Goal: Transaction & Acquisition: Purchase product/service

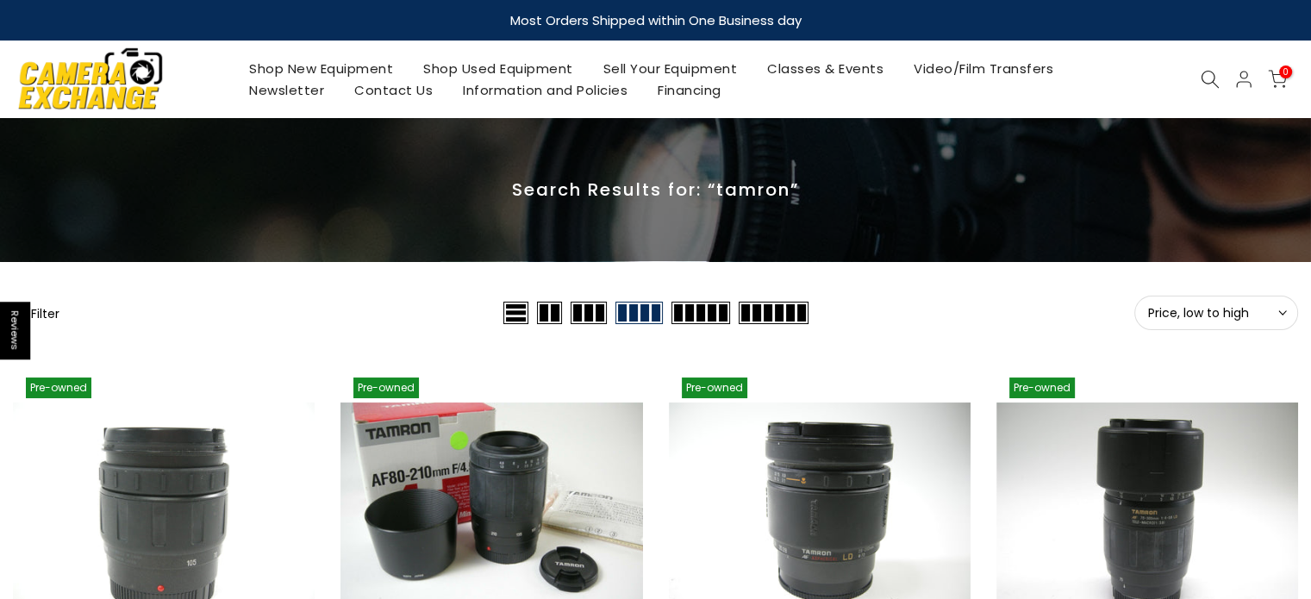
click at [1207, 82] on icon at bounding box center [1210, 79] width 19 height 19
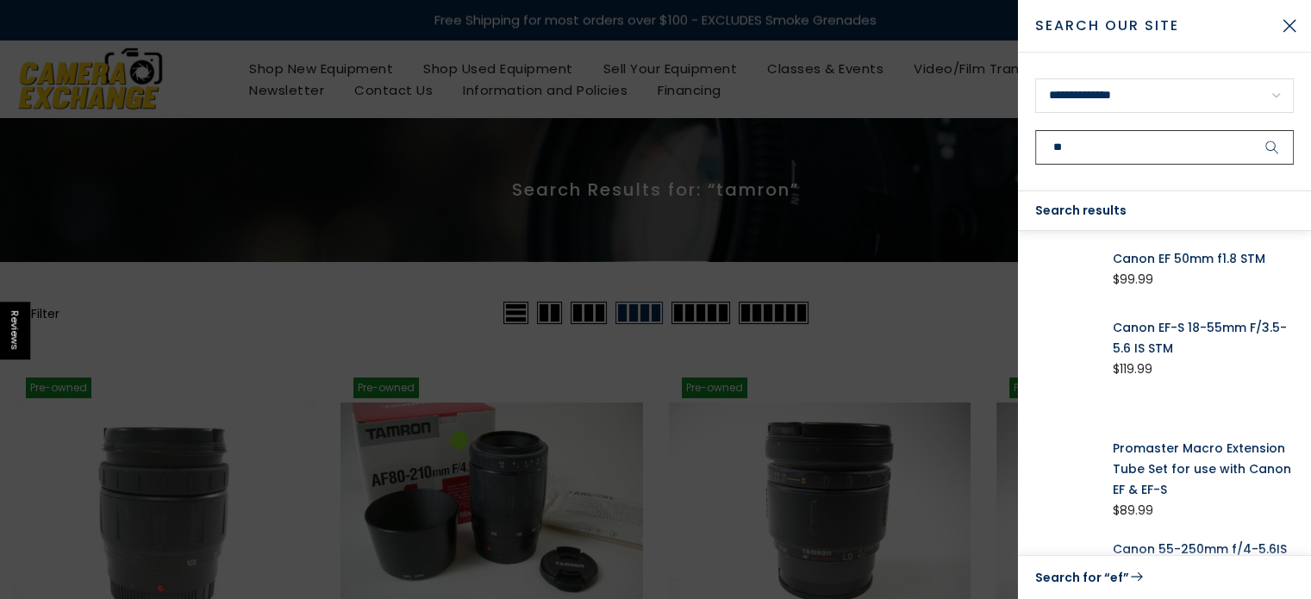
type input "**"
click at [1097, 103] on select "**********" at bounding box center [1164, 95] width 259 height 34
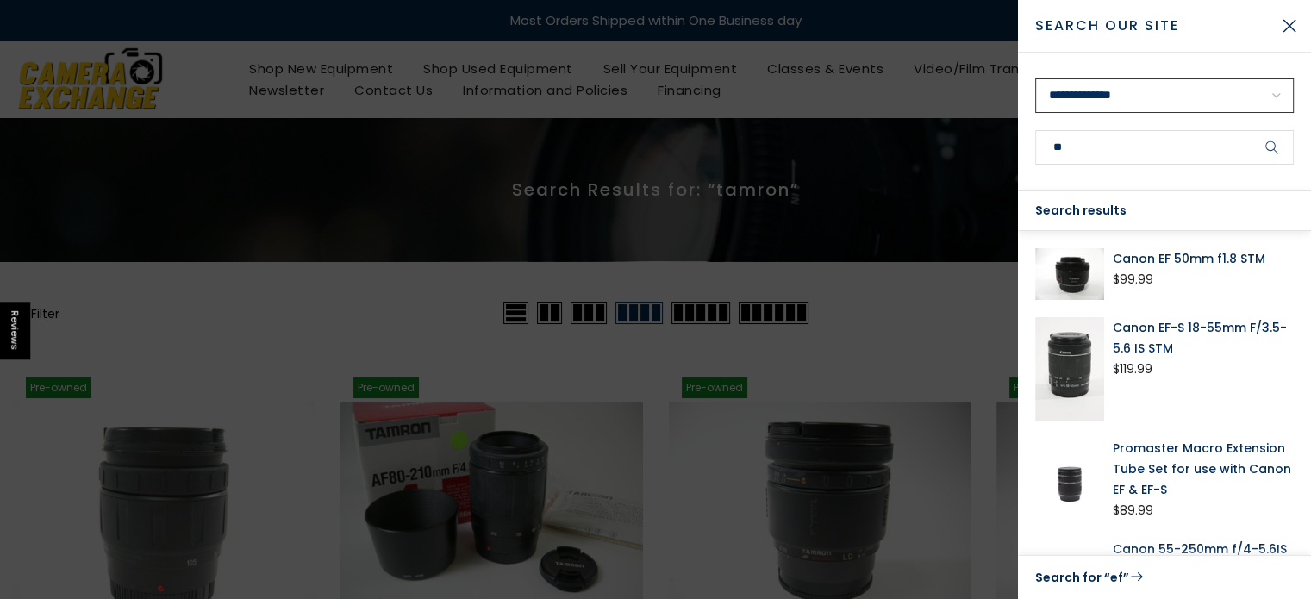
click at [1102, 99] on select "**********" at bounding box center [1164, 95] width 259 height 34
click at [1269, 151] on icon "submit" at bounding box center [1272, 147] width 14 height 15
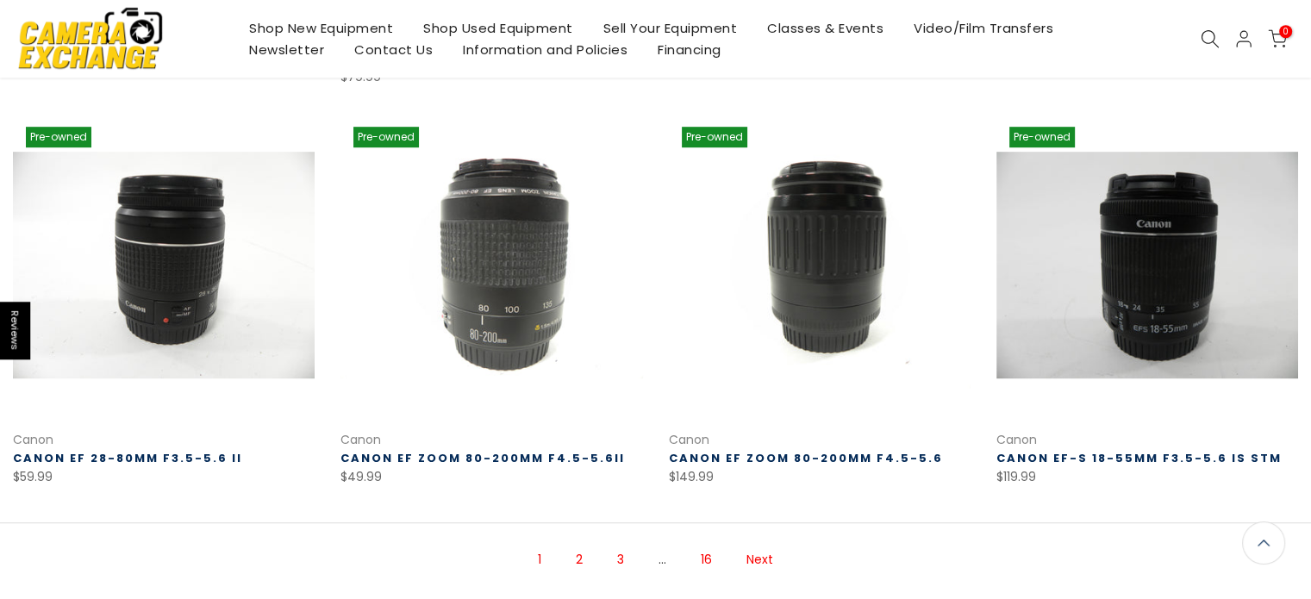
scroll to position [1289, 0]
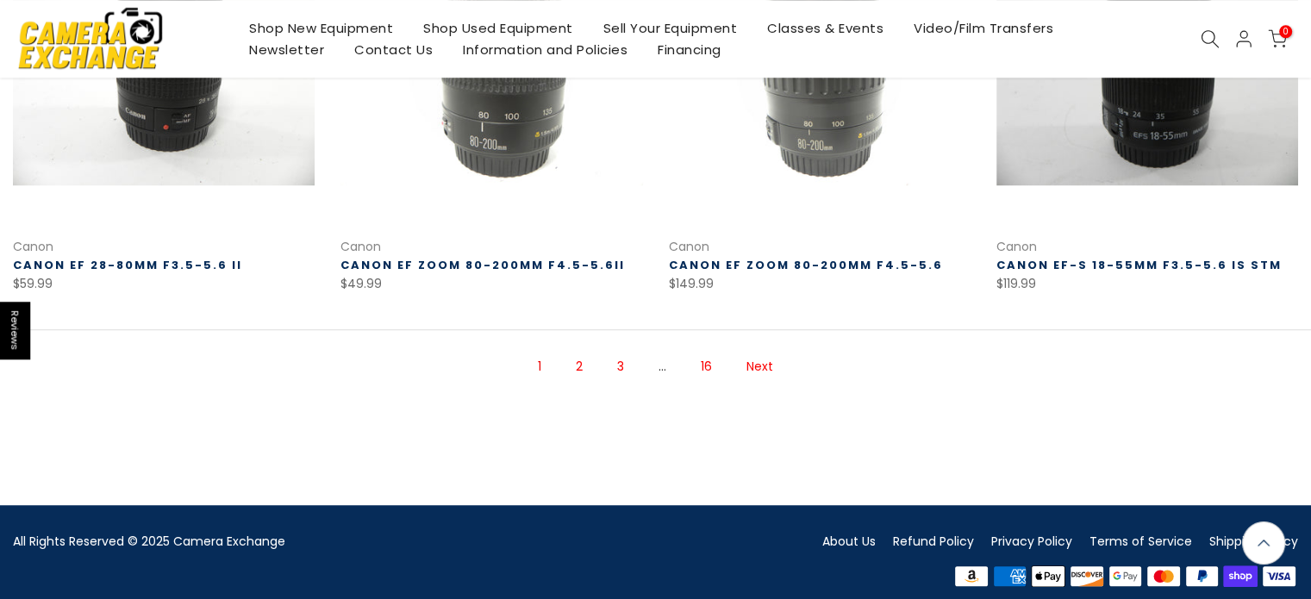
click at [575, 352] on link "2" at bounding box center [579, 367] width 24 height 30
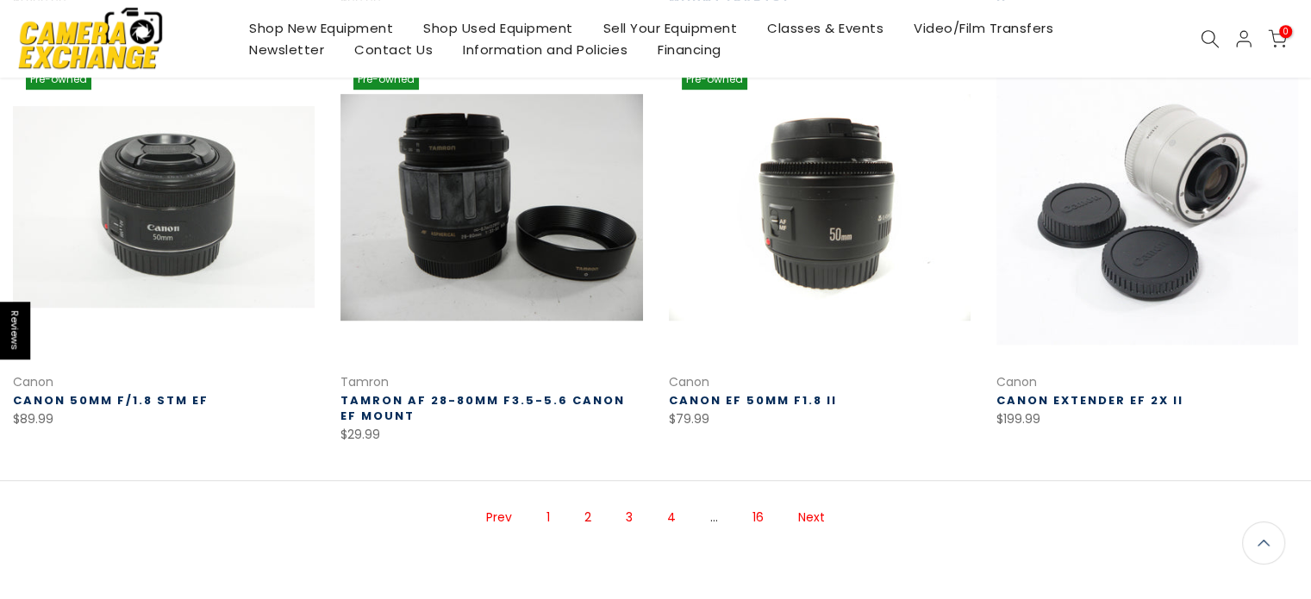
scroll to position [1140, 0]
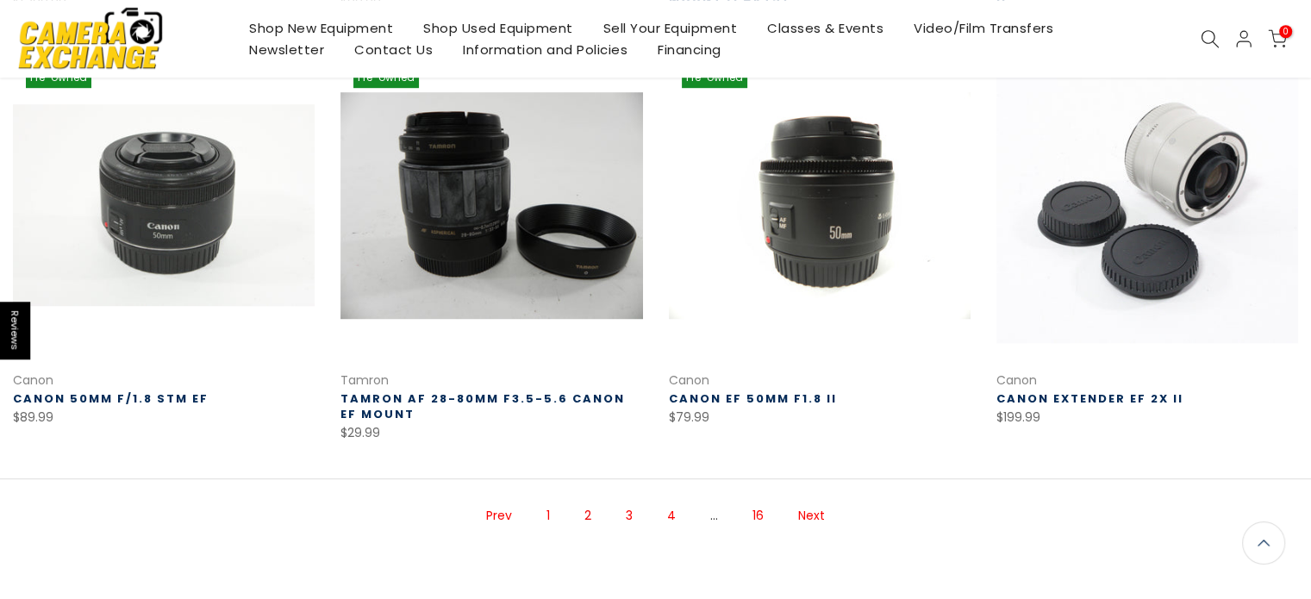
click at [630, 511] on link "3" at bounding box center [629, 516] width 24 height 30
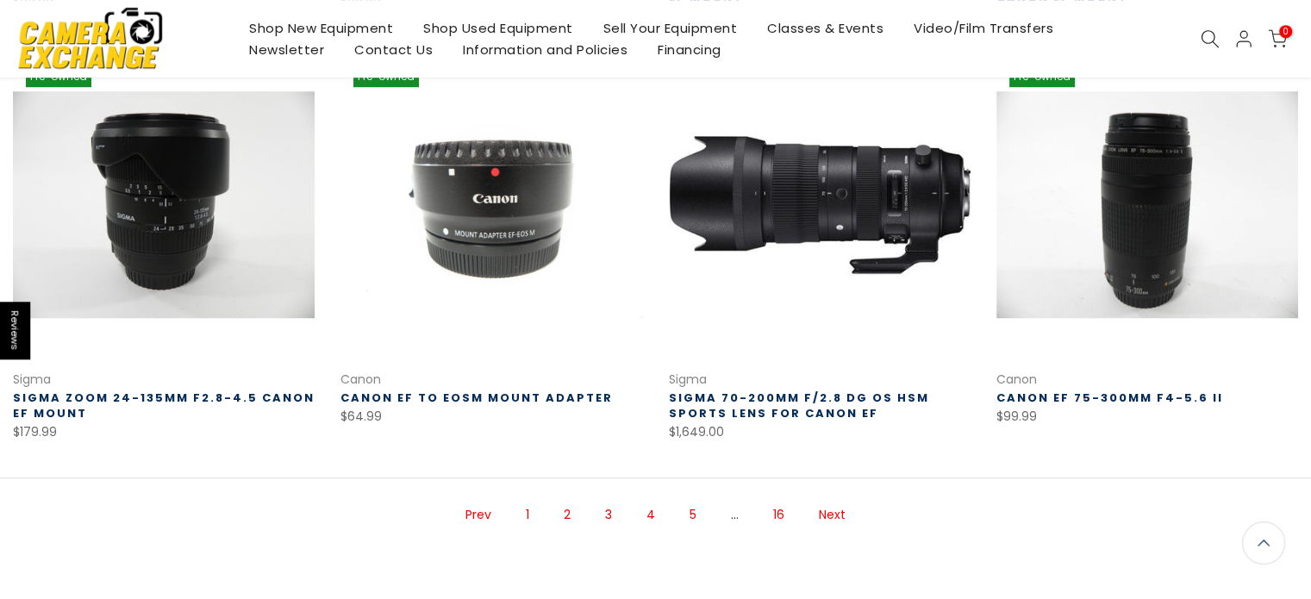
scroll to position [1140, 0]
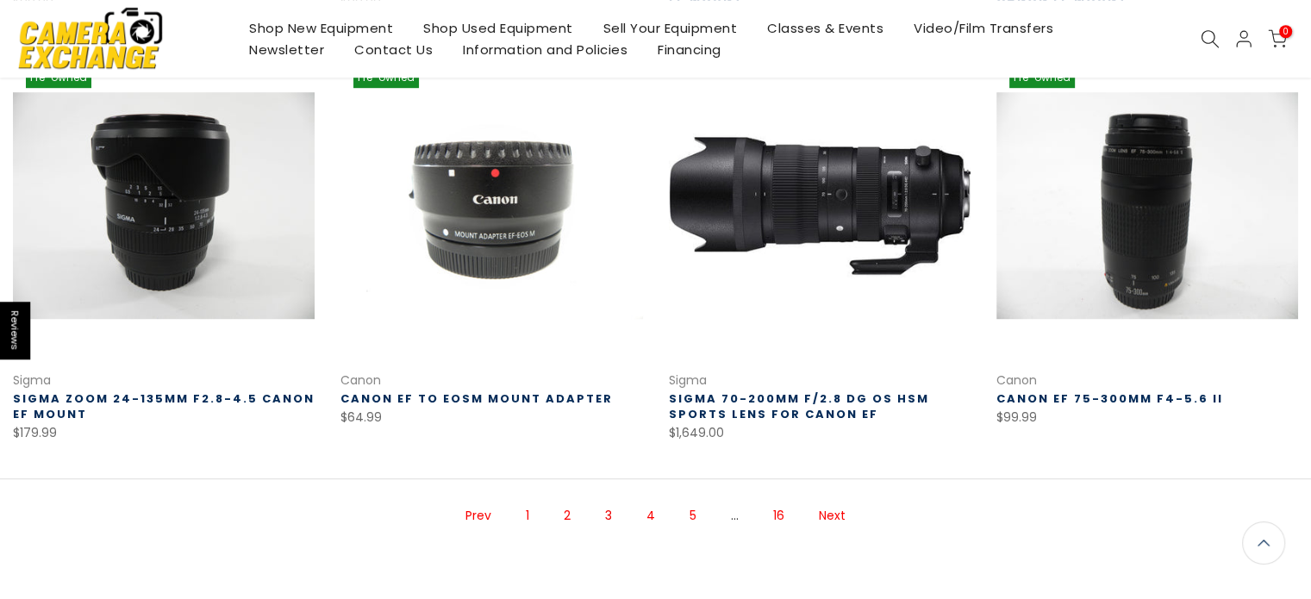
click at [653, 508] on link "4" at bounding box center [651, 516] width 26 height 30
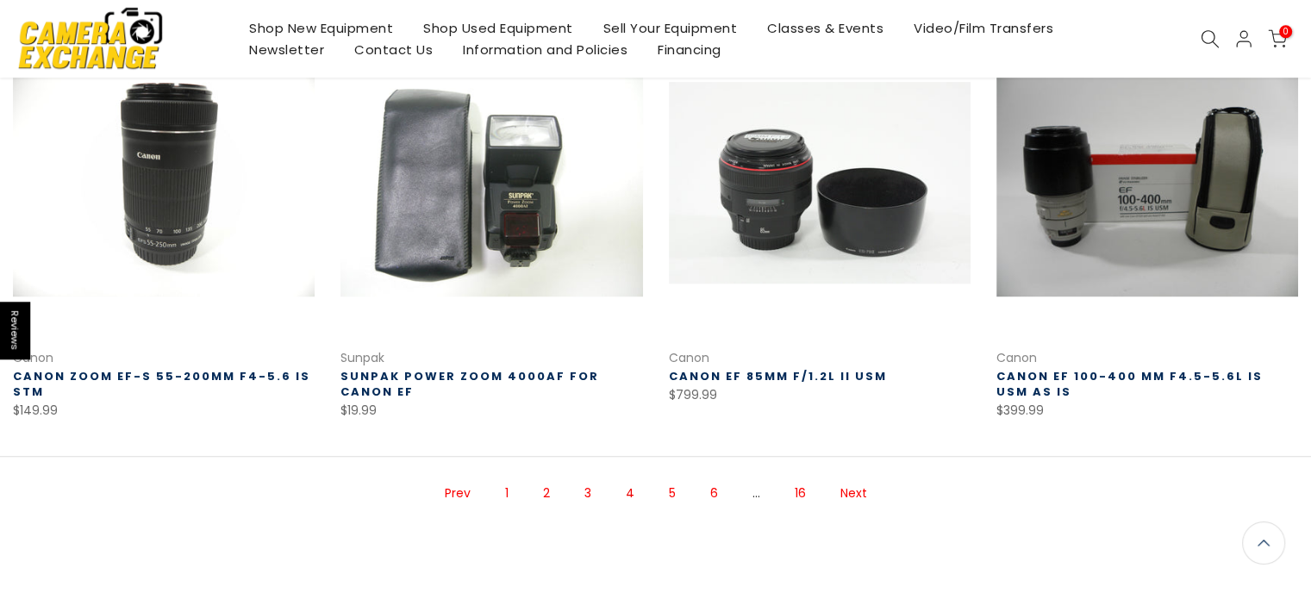
scroll to position [1131, 0]
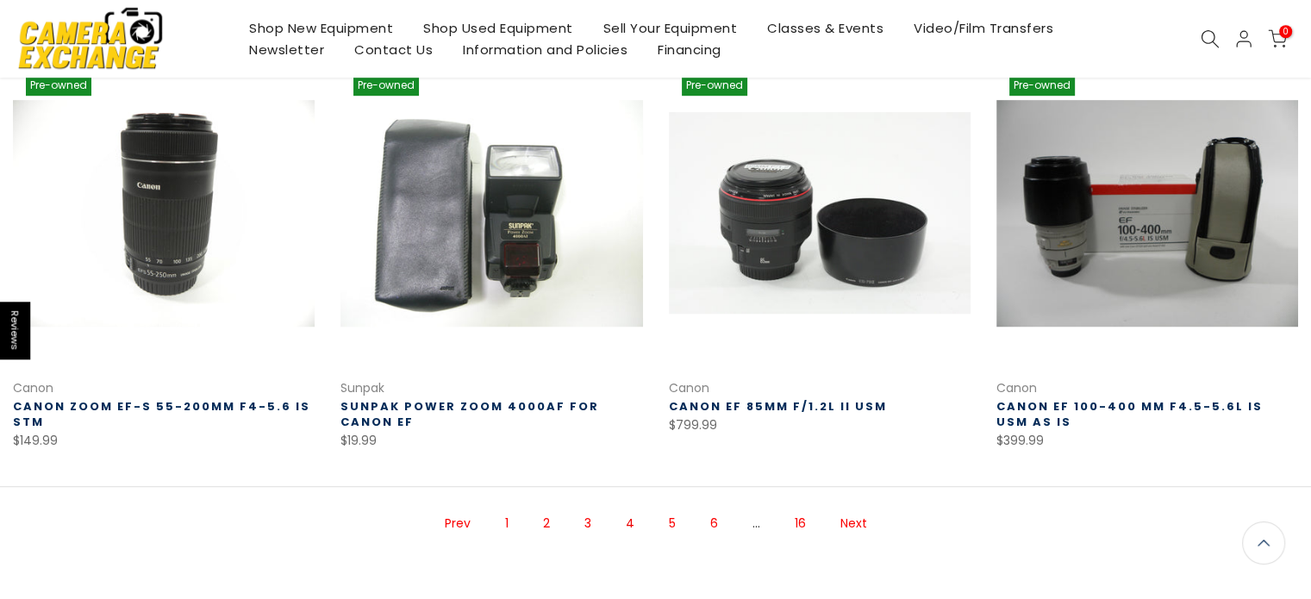
click at [673, 526] on link "5" at bounding box center [672, 524] width 24 height 30
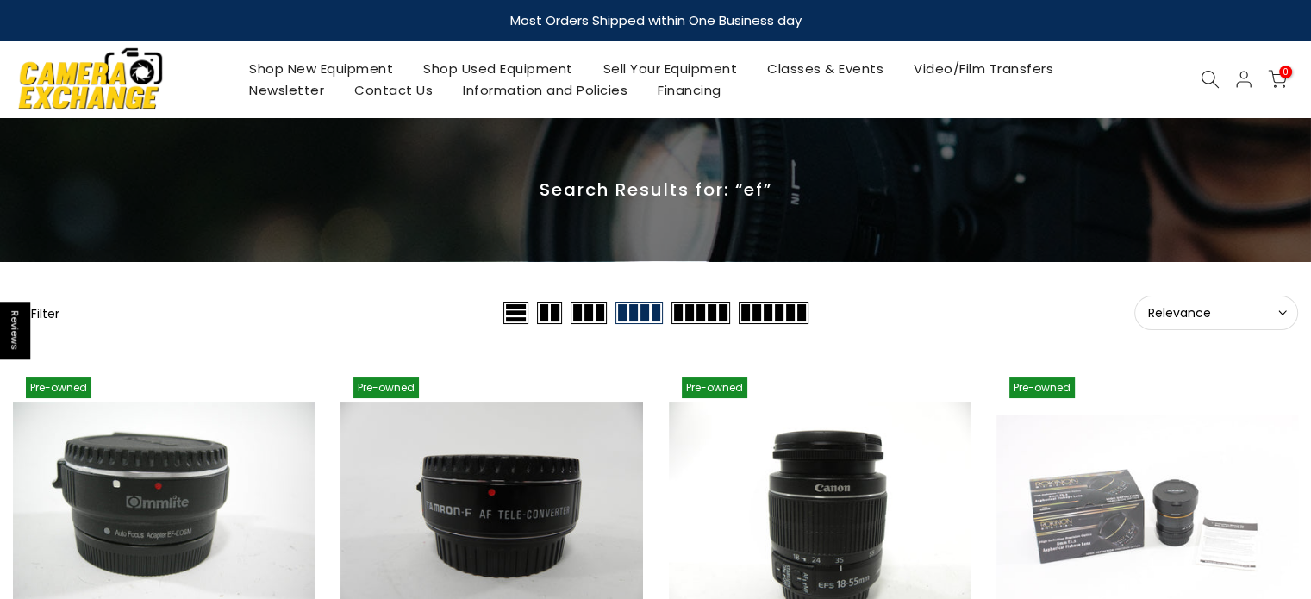
click at [1214, 314] on span "Relevance" at bounding box center [1216, 313] width 136 height 16
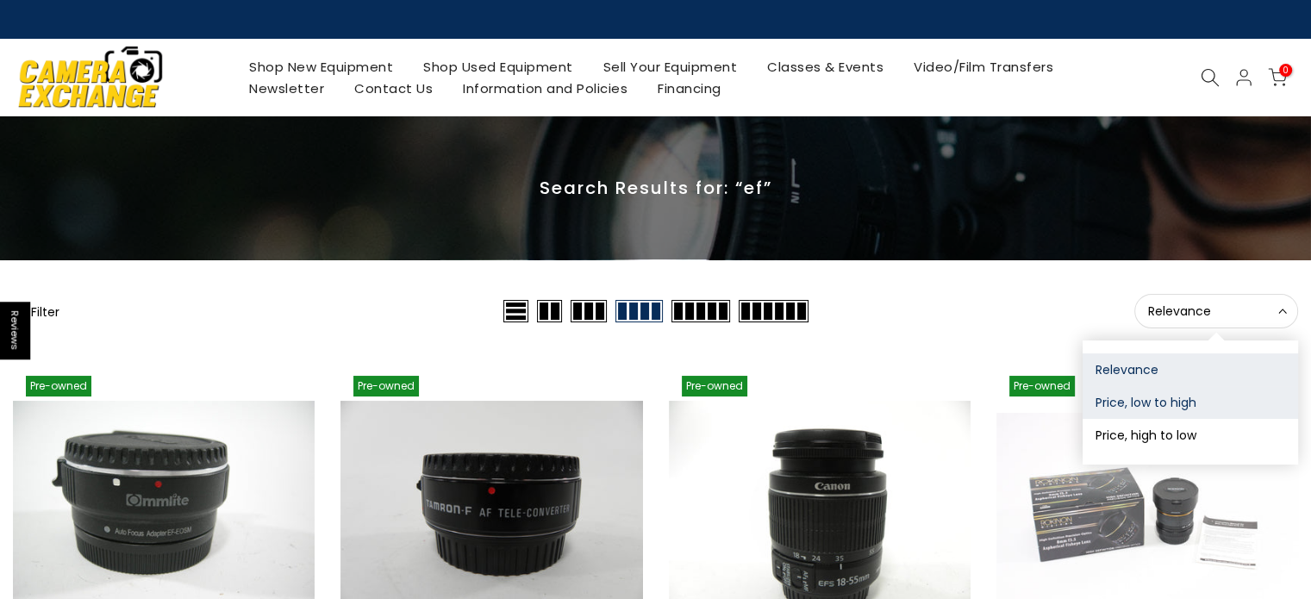
click at [1162, 394] on button "Price, low to high" at bounding box center [1190, 402] width 215 height 33
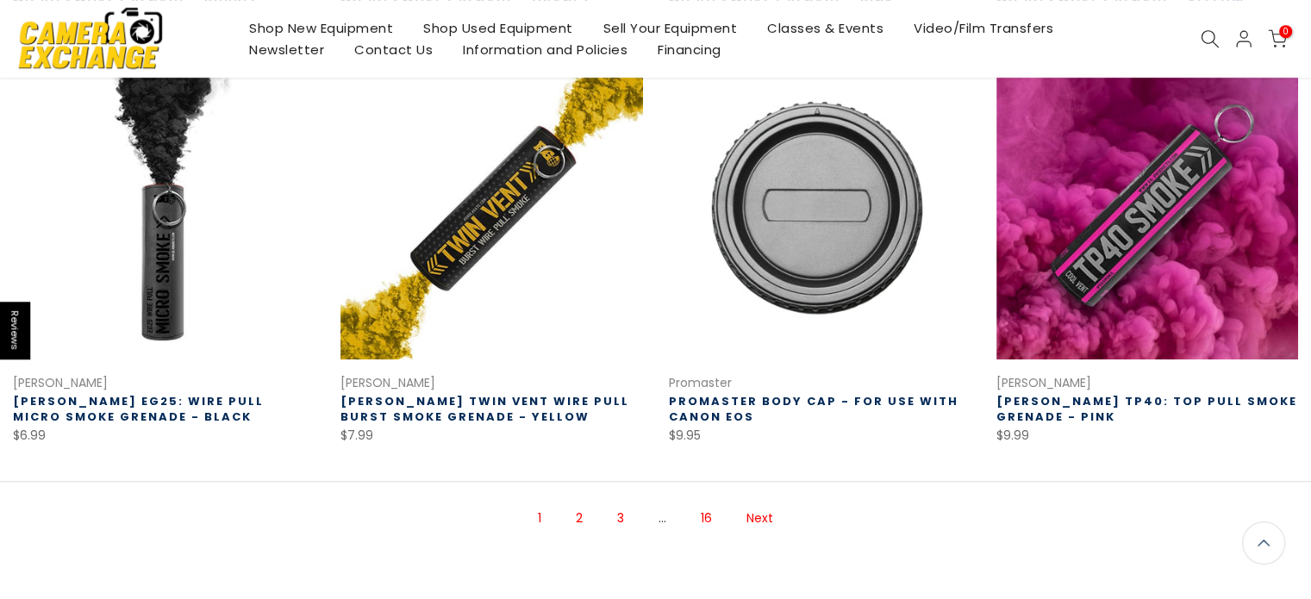
scroll to position [1139, 0]
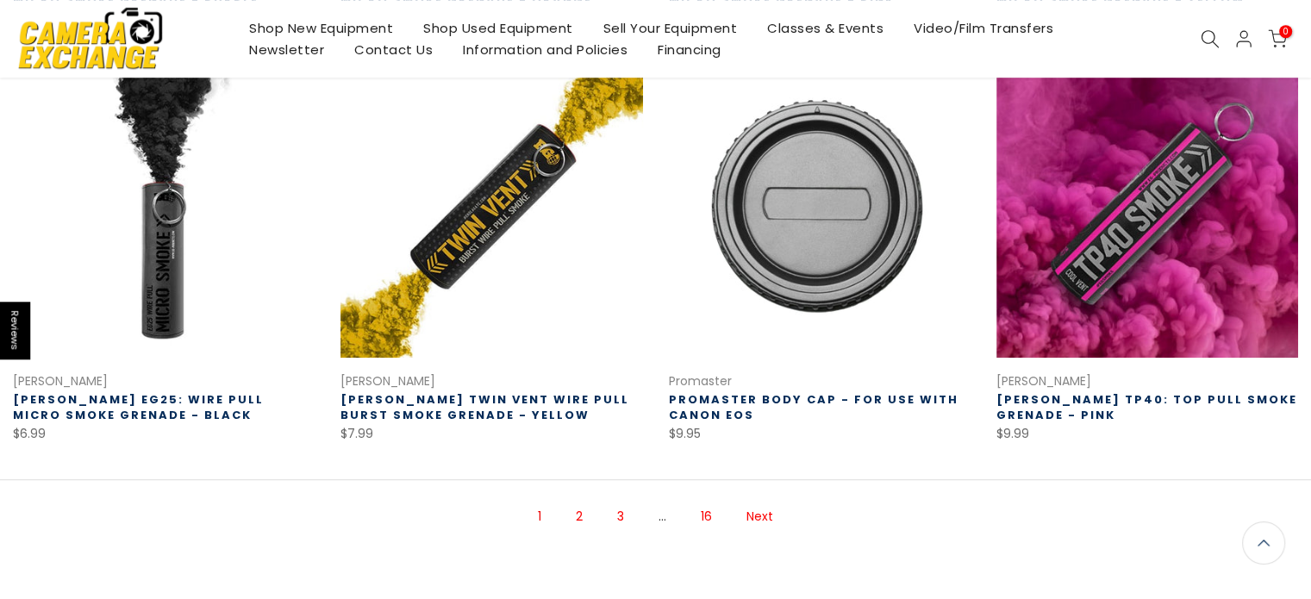
click at [575, 517] on link "2" at bounding box center [579, 517] width 24 height 30
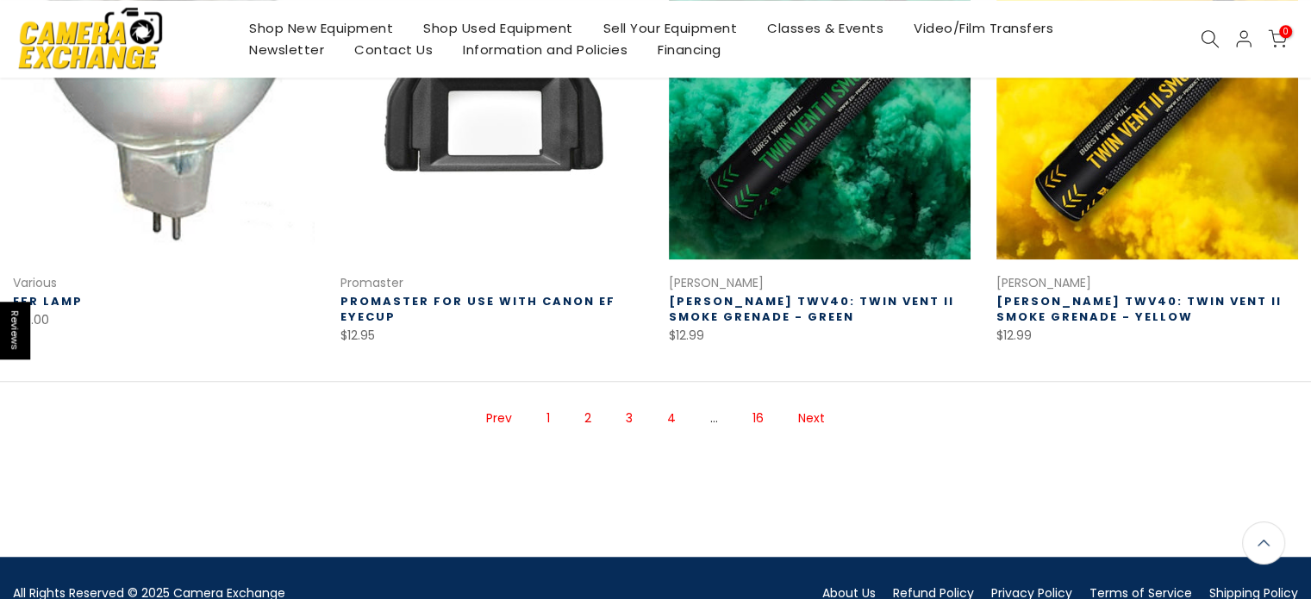
scroll to position [1226, 0]
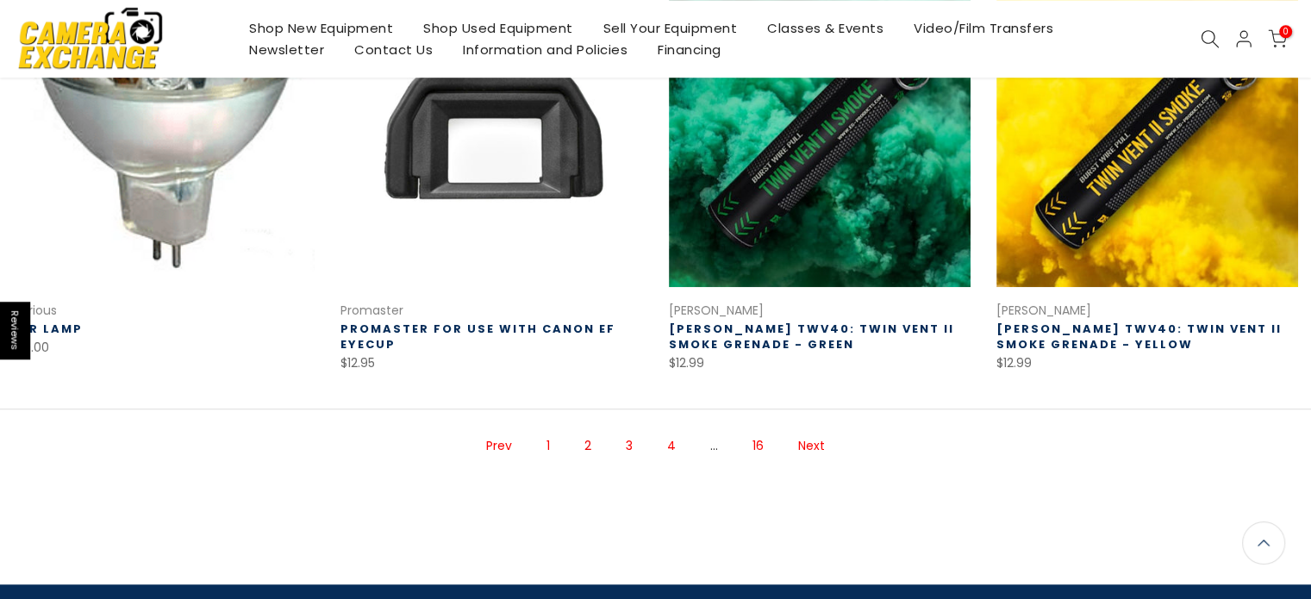
click at [619, 441] on link "3" at bounding box center [629, 446] width 24 height 30
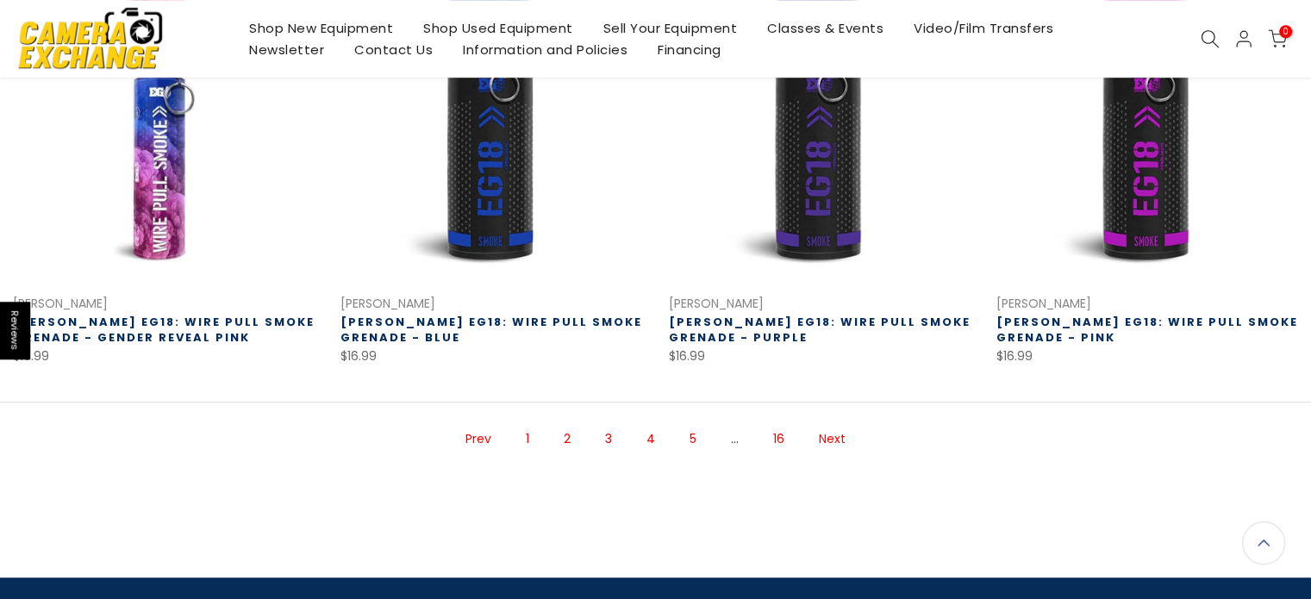
click at [652, 429] on link "4" at bounding box center [651, 439] width 26 height 30
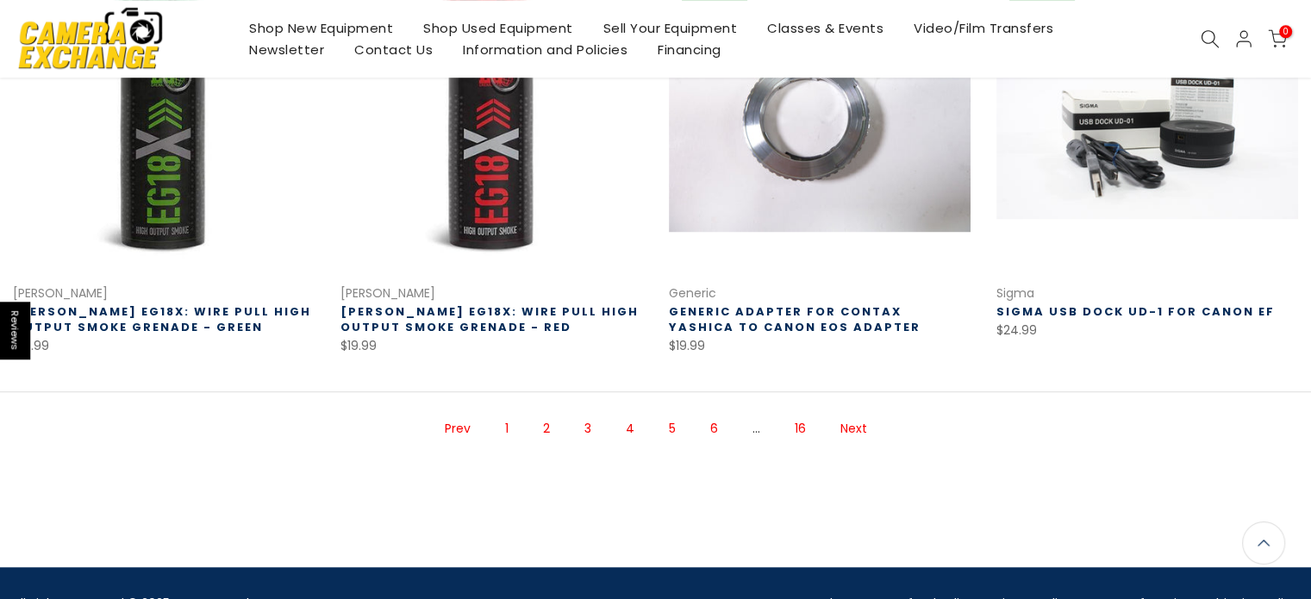
scroll to position [1224, 0]
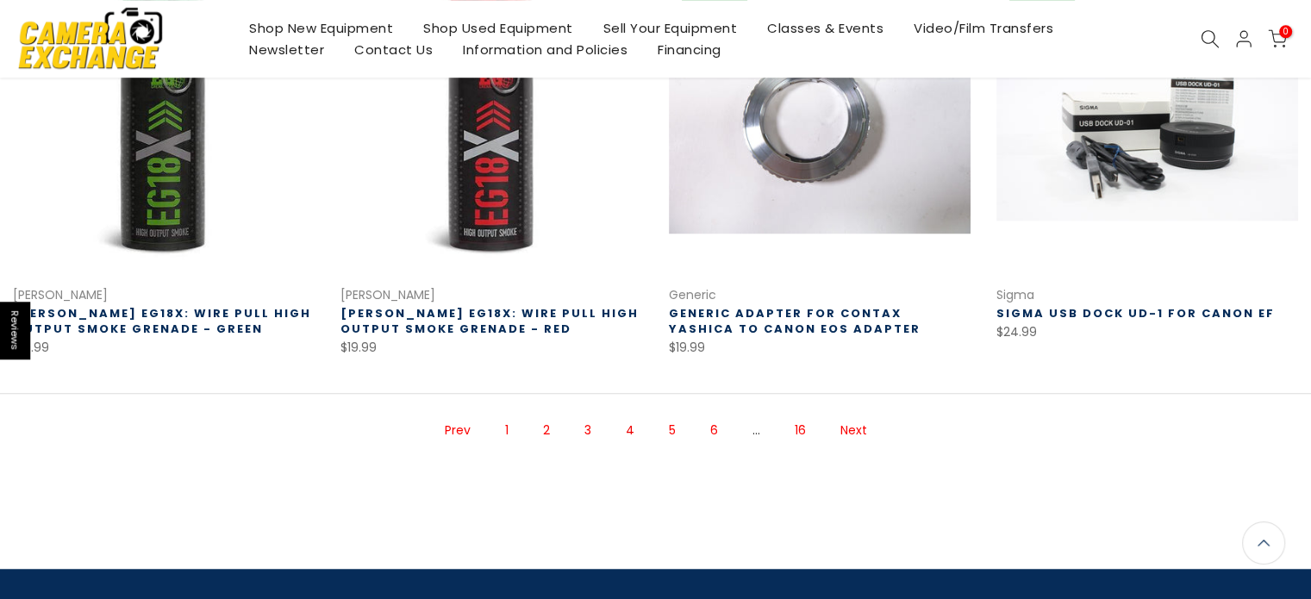
click at [675, 428] on link "5" at bounding box center [672, 430] width 24 height 30
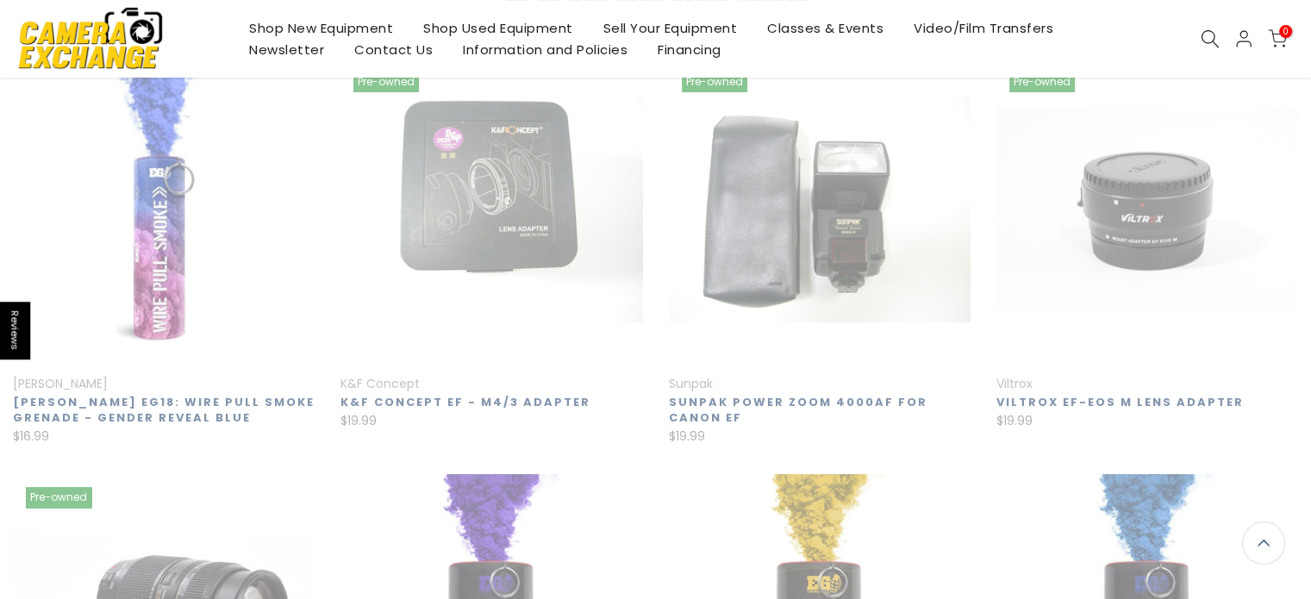
scroll to position [278, 0]
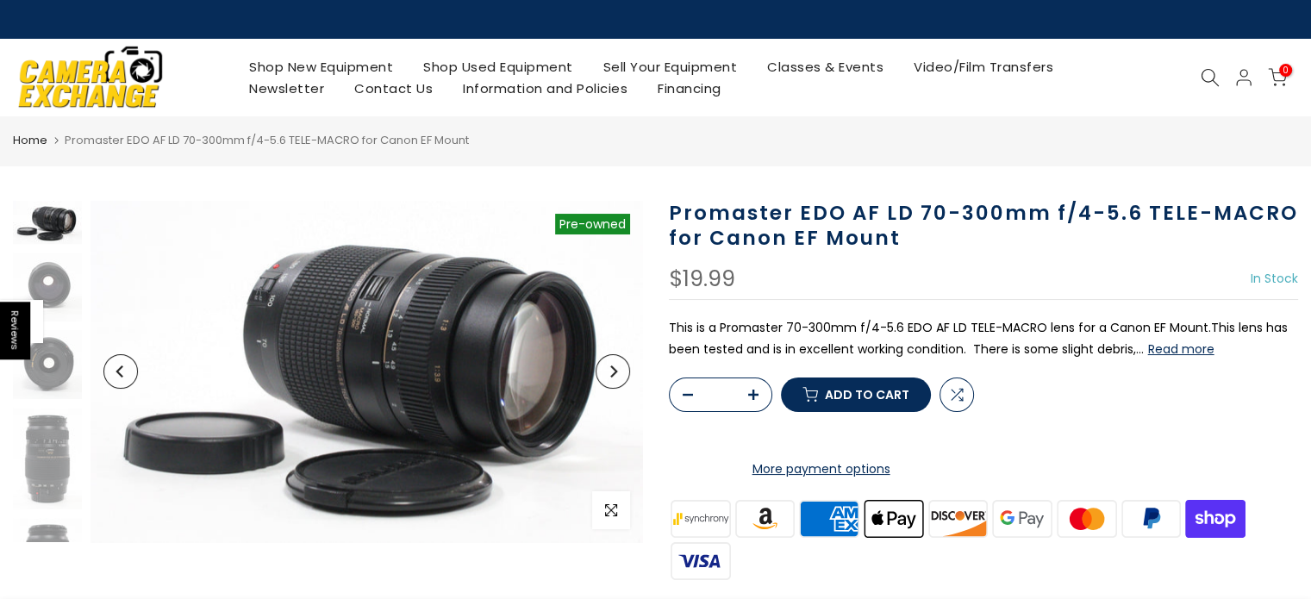
click at [1183, 354] on button "Read more" at bounding box center [1181, 349] width 66 height 16
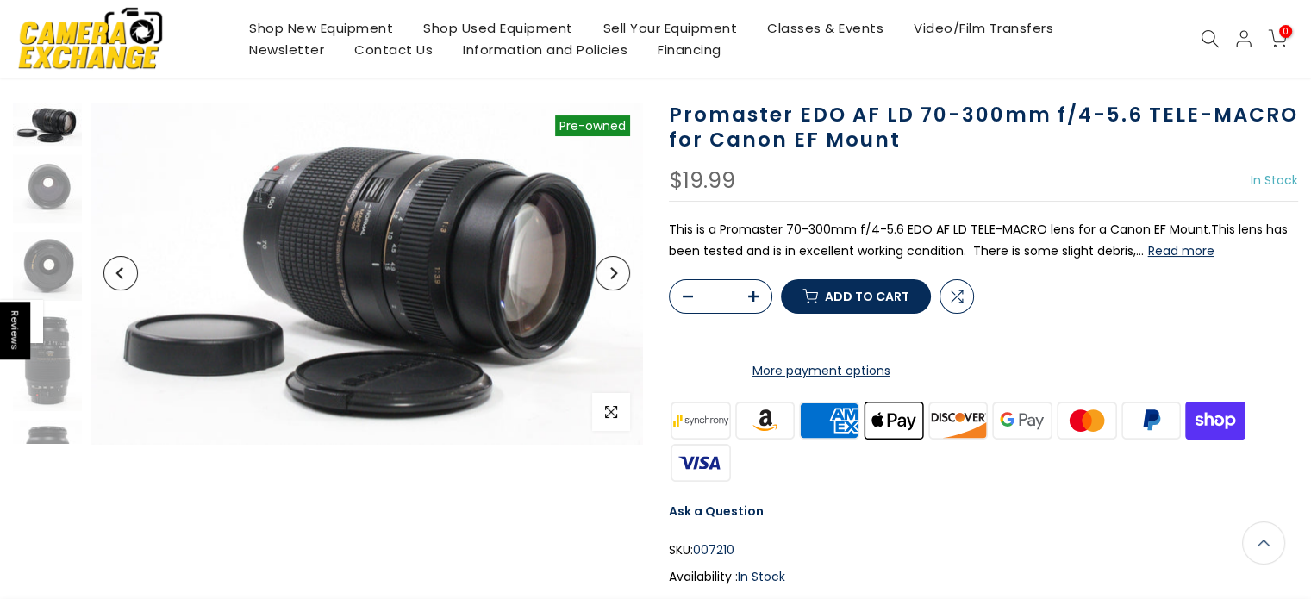
scroll to position [101, 0]
click at [615, 273] on icon "Next" at bounding box center [613, 272] width 7 height 12
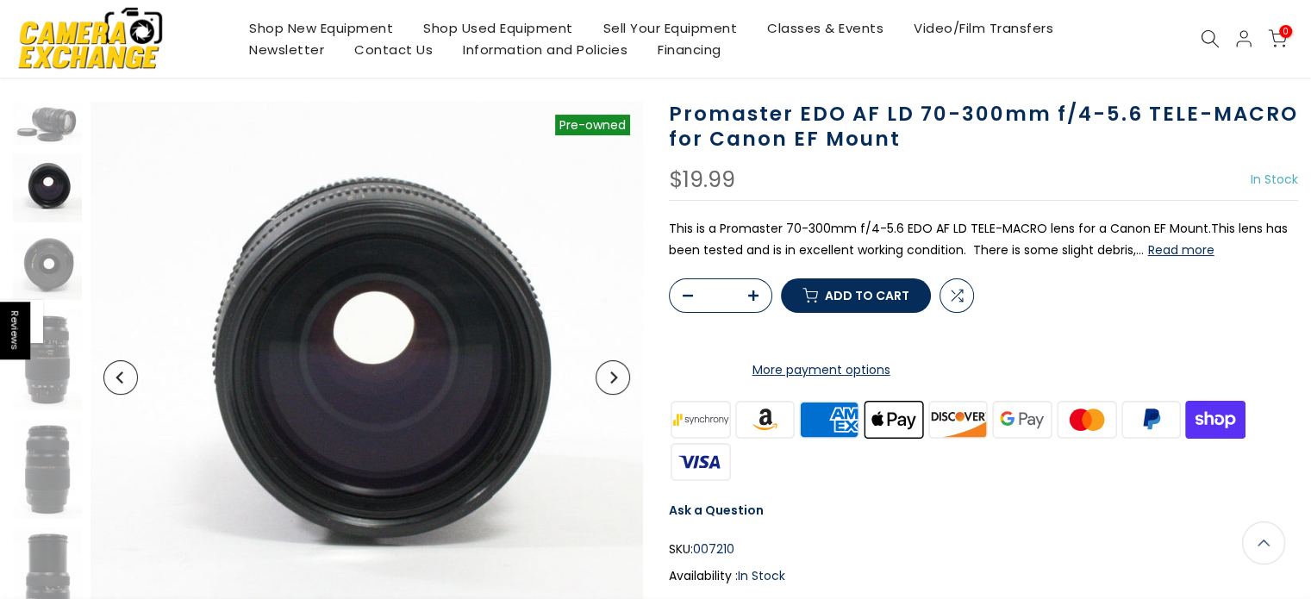
click at [603, 377] on button "Next" at bounding box center [613, 377] width 34 height 34
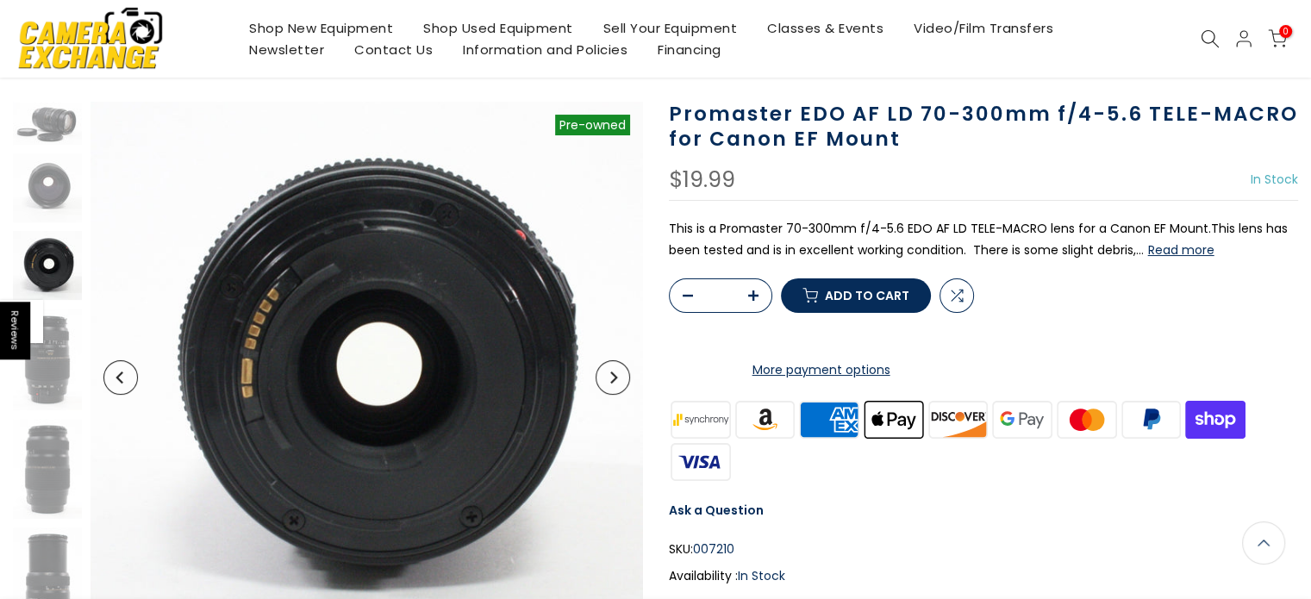
scroll to position [43, 0]
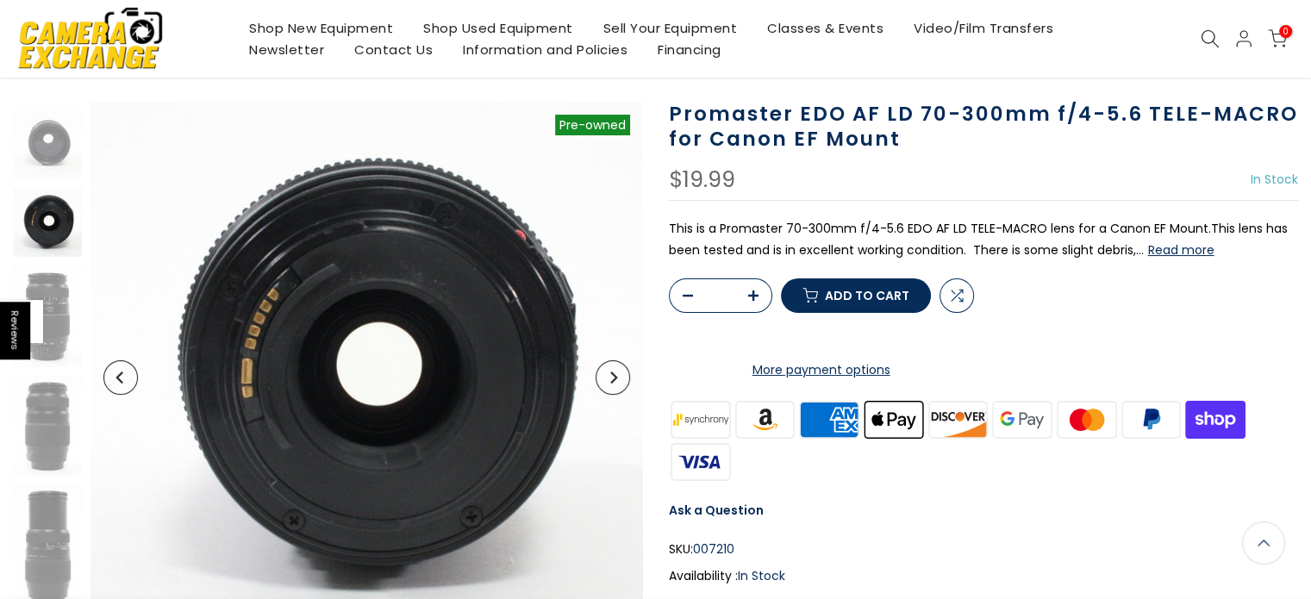
click at [603, 377] on button "Next" at bounding box center [613, 377] width 34 height 34
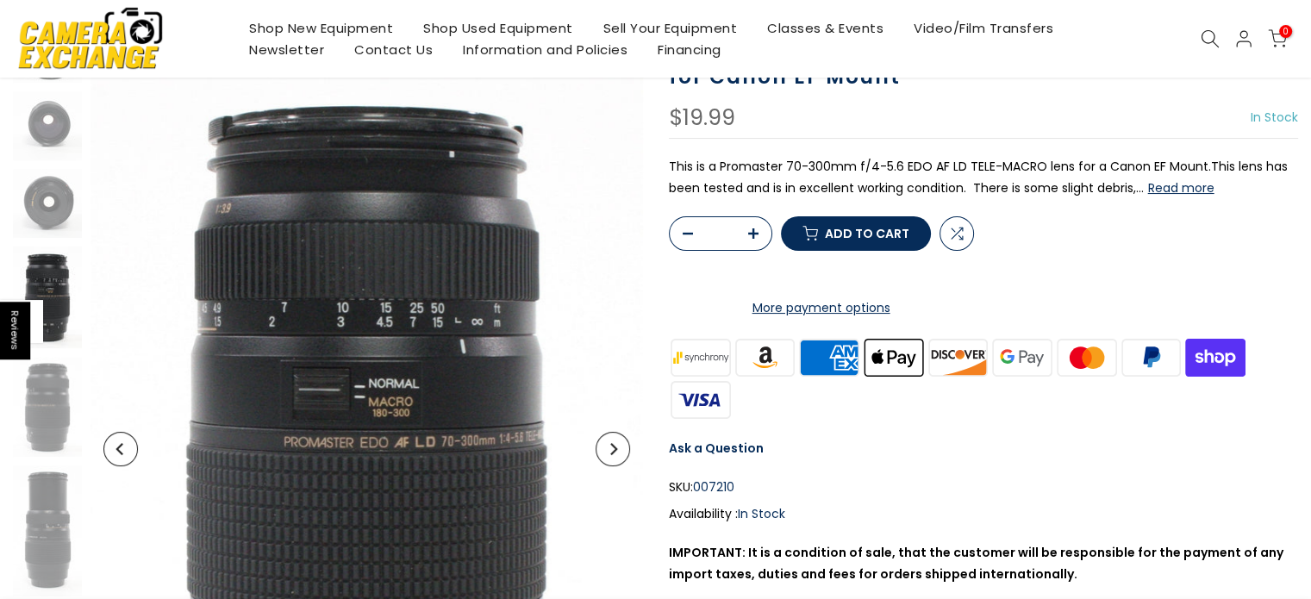
scroll to position [187, 0]
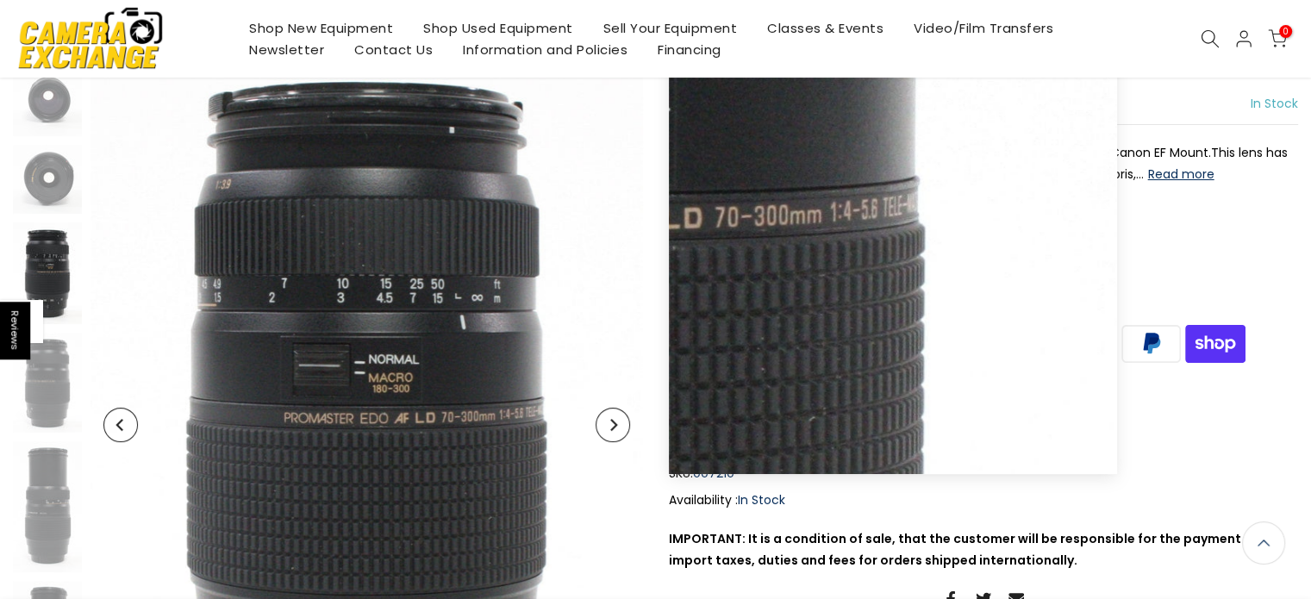
click at [620, 426] on button "Next" at bounding box center [613, 425] width 34 height 34
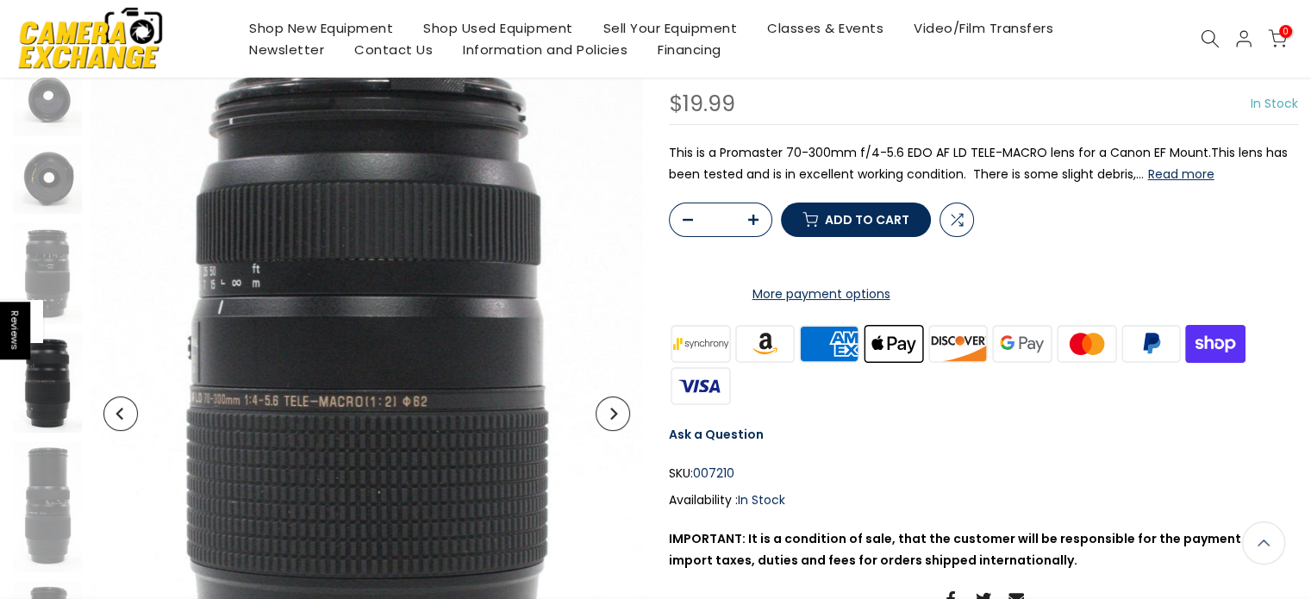
click at [616, 425] on button "Next" at bounding box center [613, 413] width 34 height 34
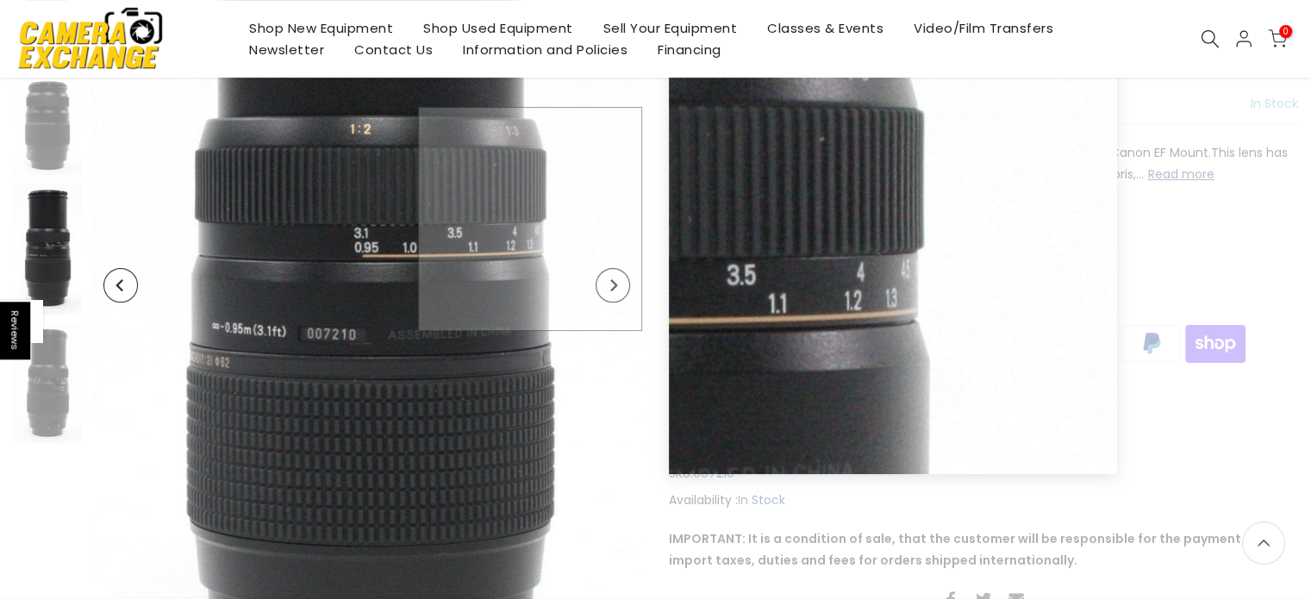
scroll to position [446, 0]
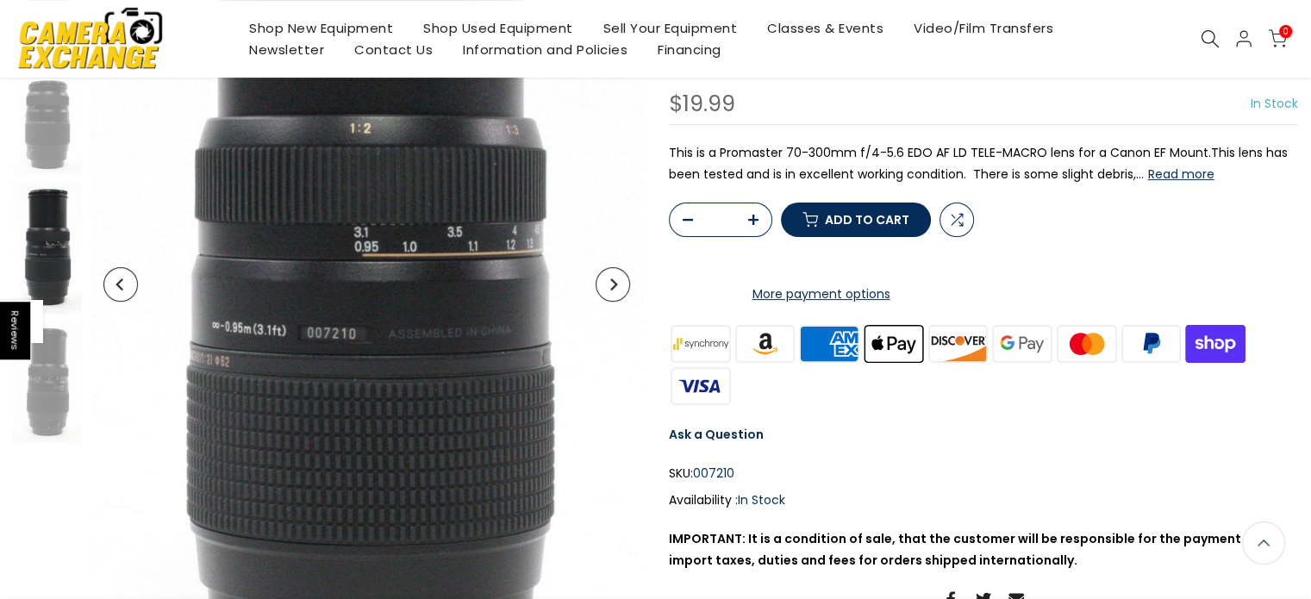
click at [622, 290] on button "Next" at bounding box center [613, 284] width 34 height 34
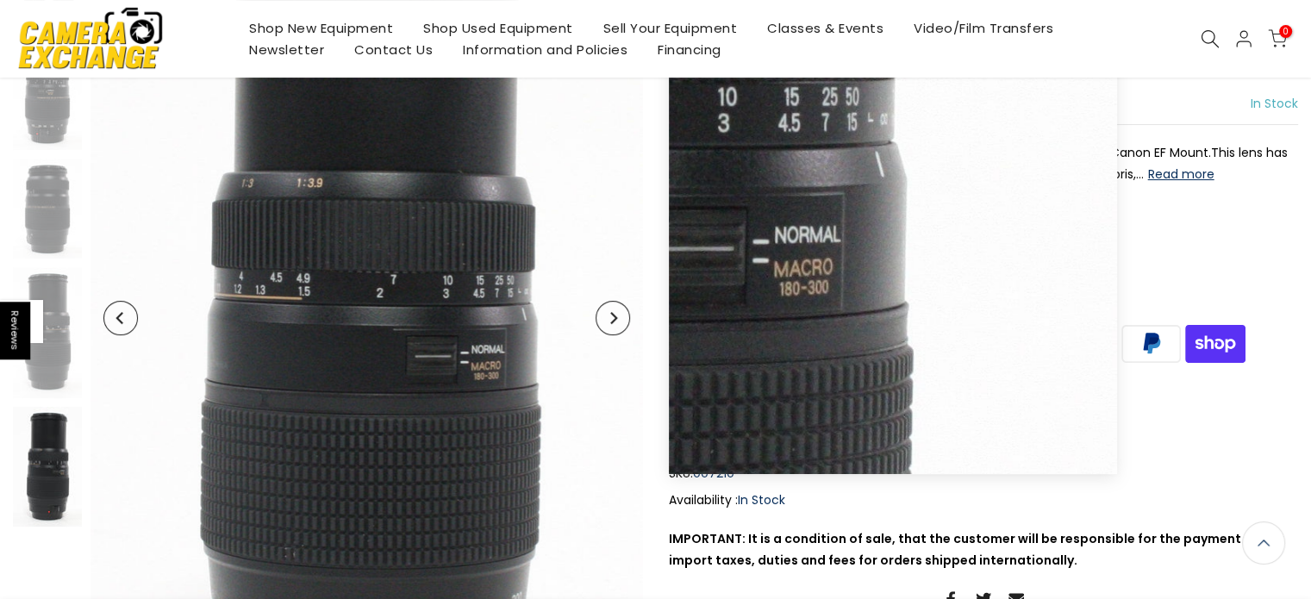
scroll to position [359, 0]
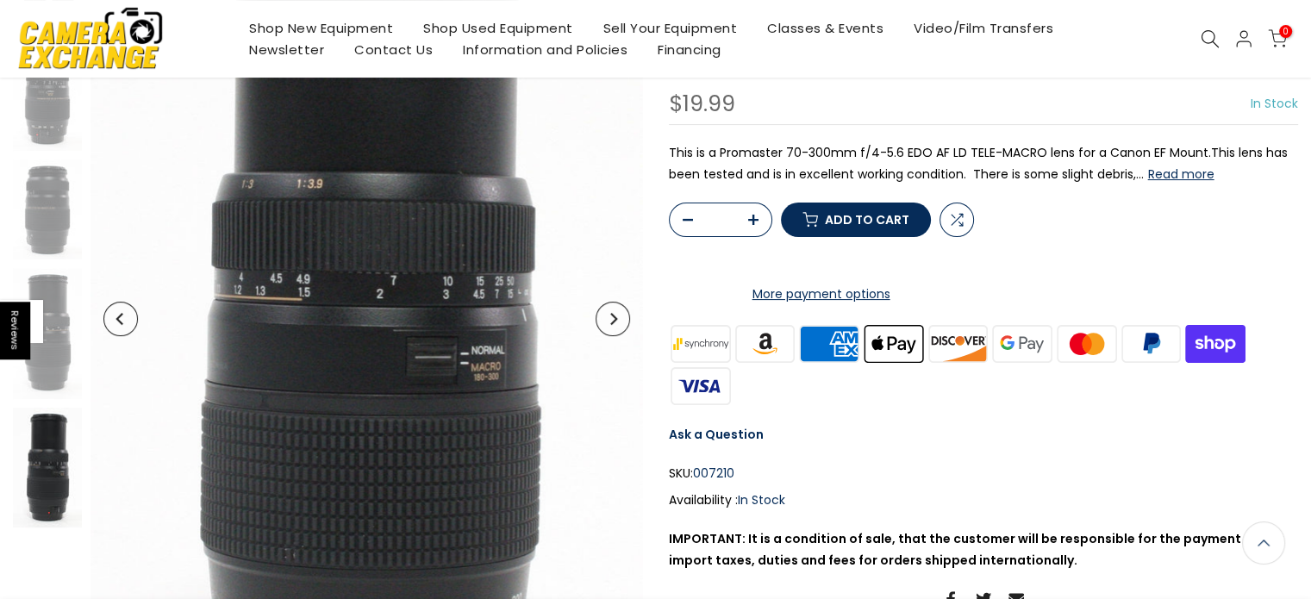
click at [619, 327] on button "Next" at bounding box center [613, 319] width 34 height 34
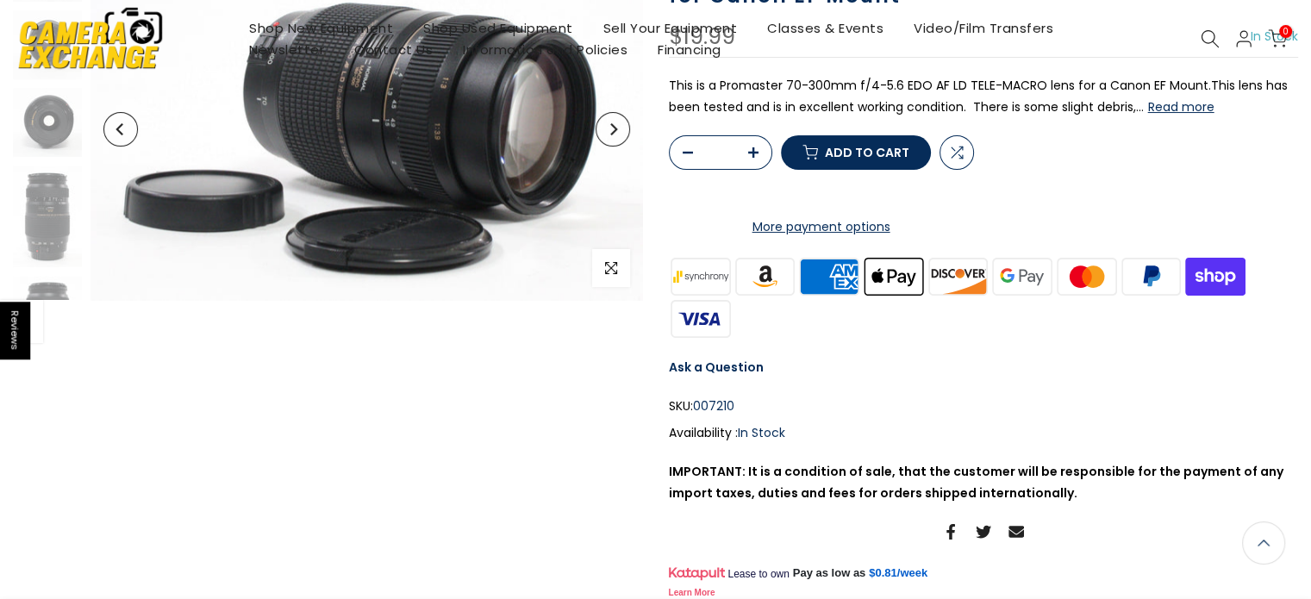
scroll to position [14, 0]
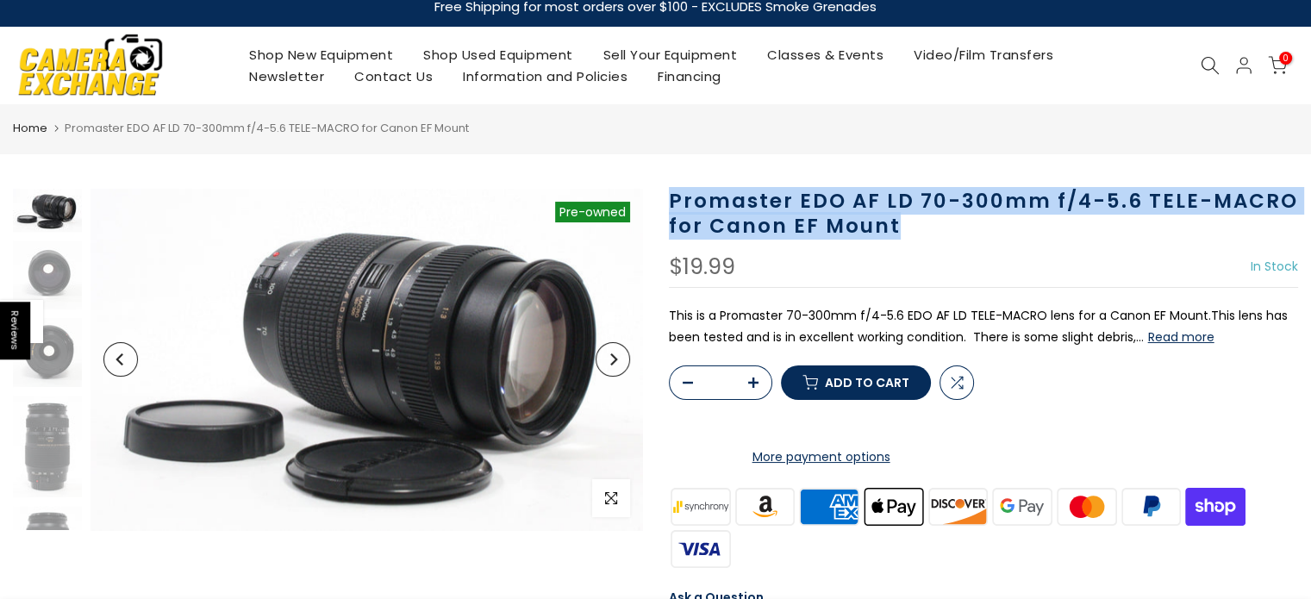
drag, startPoint x: 684, startPoint y: 195, endPoint x: 902, endPoint y: 228, distance: 219.7
click at [902, 228] on h1 "Promaster EDO AF LD 70-300mm f/4-5.6 TELE-MACRO for Canon EF Mount" at bounding box center [984, 214] width 630 height 50
copy h1 "Promaster EDO AF LD 70-300mm f/4-5.6 TELE-MACRO for Canon EF Mount"
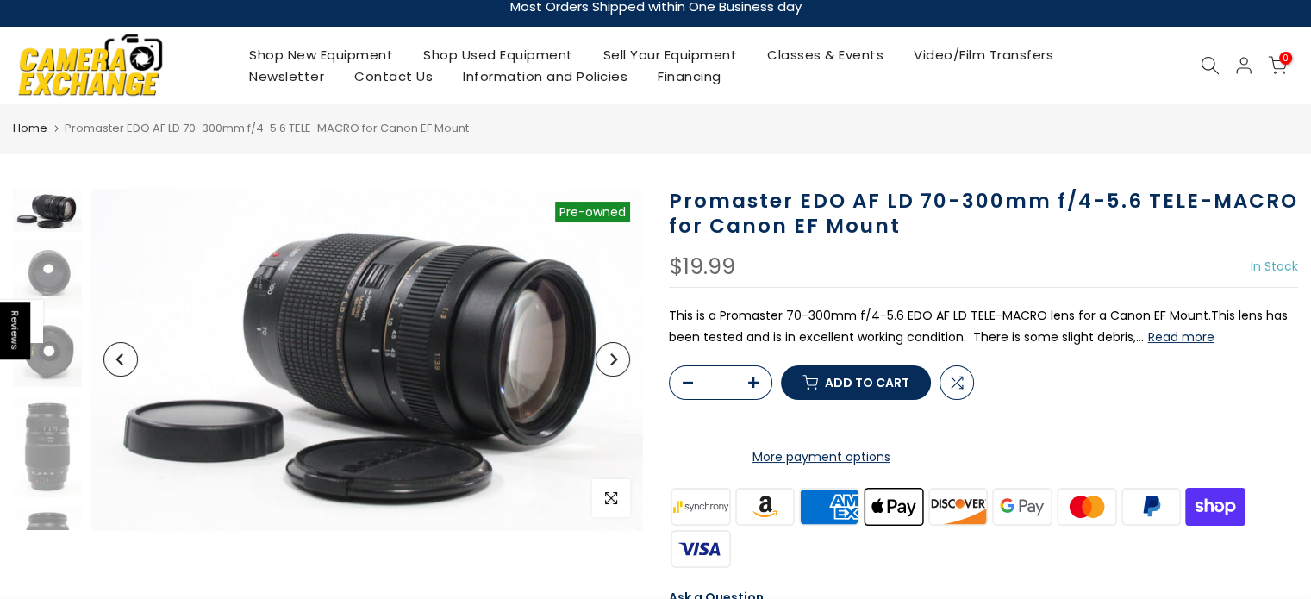
click at [943, 260] on div "$19.99 In Stock Pre order Out of stock" at bounding box center [984, 272] width 630 height 32
